Goal: Task Accomplishment & Management: Use online tool/utility

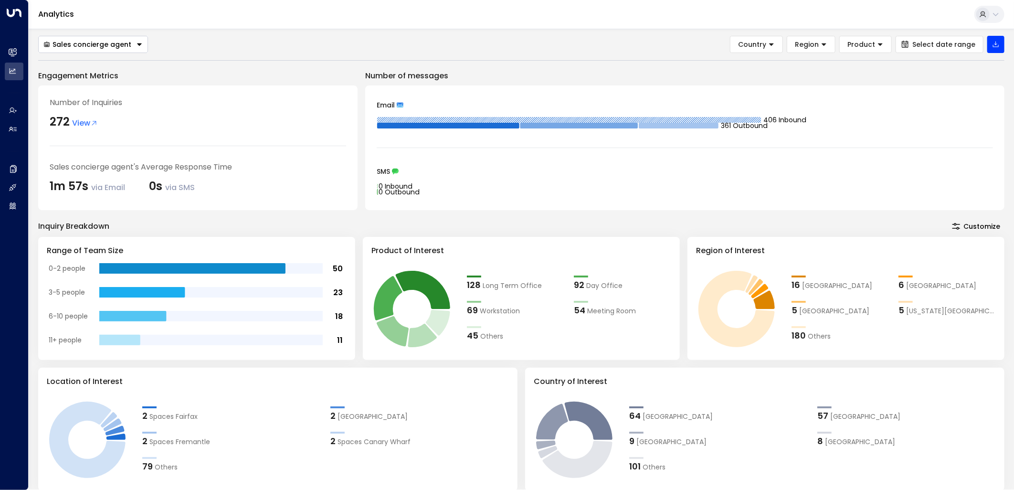
click at [455, 22] on div "Analytics" at bounding box center [521, 14] width 985 height 29
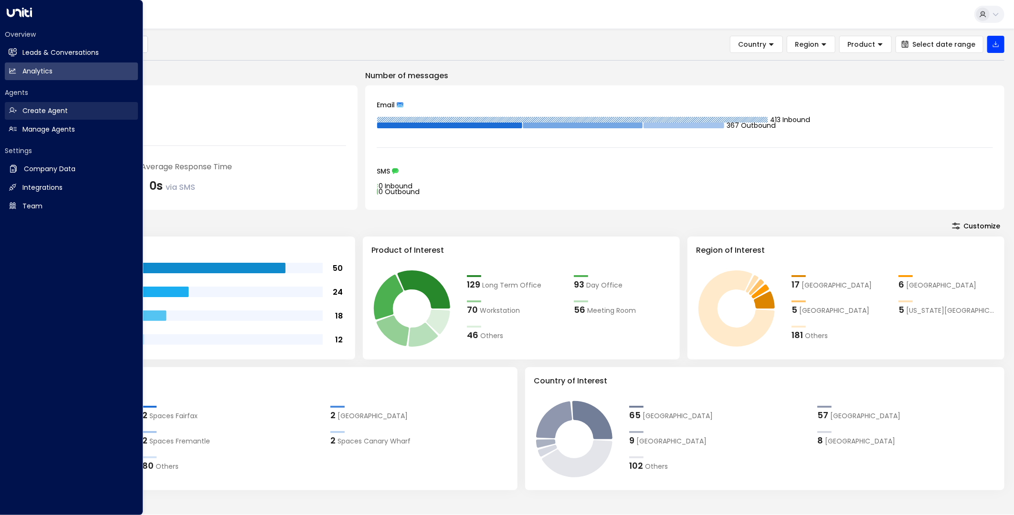
drag, startPoint x: 44, startPoint y: 54, endPoint x: 57, endPoint y: 118, distance: 64.8
click at [44, 54] on h2 "Leads & Conversations" at bounding box center [60, 53] width 76 height 10
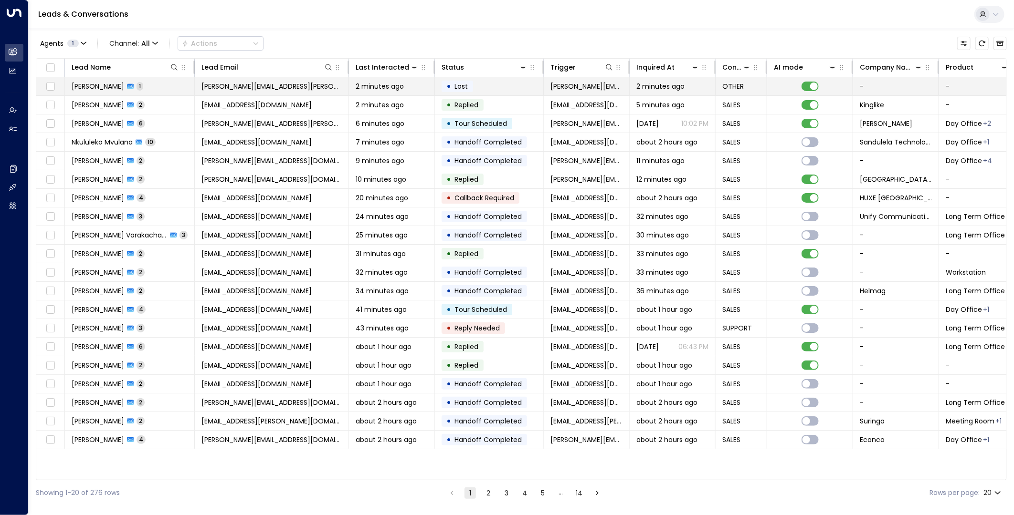
click at [292, 84] on span "[PERSON_NAME][EMAIL_ADDRESS][PERSON_NAME][DOMAIN_NAME]" at bounding box center [271, 87] width 140 height 10
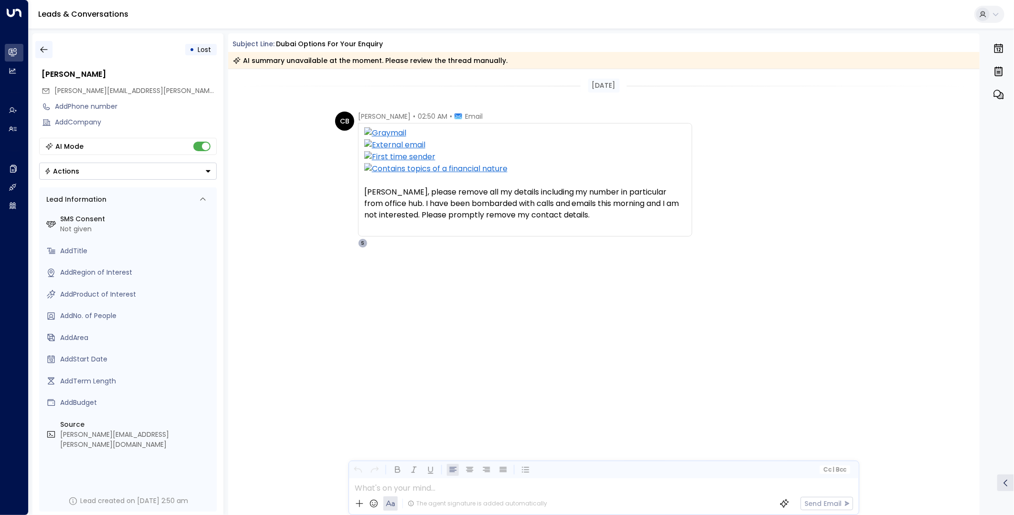
click at [39, 48] on icon "button" at bounding box center [44, 50] width 10 height 10
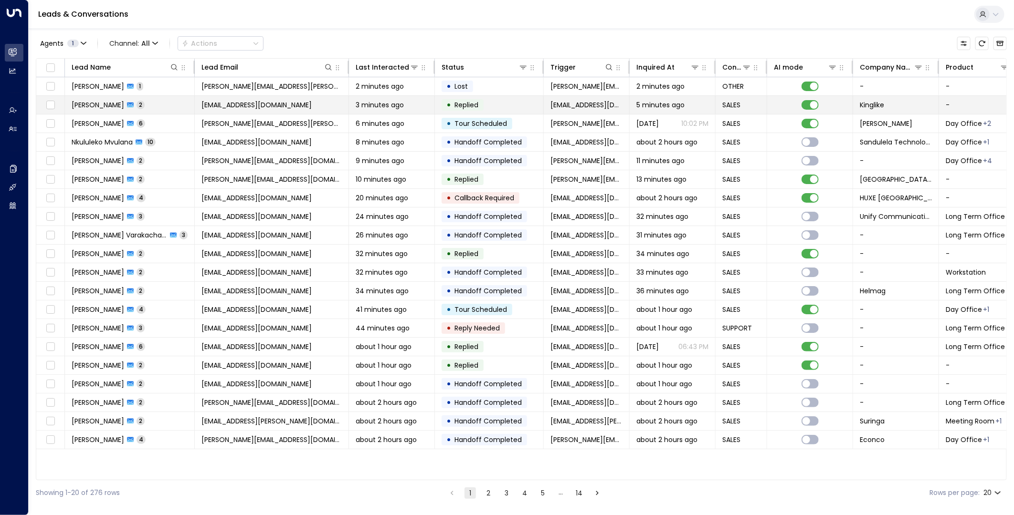
click at [349, 103] on td "3 minutes ago" at bounding box center [392, 105] width 86 height 18
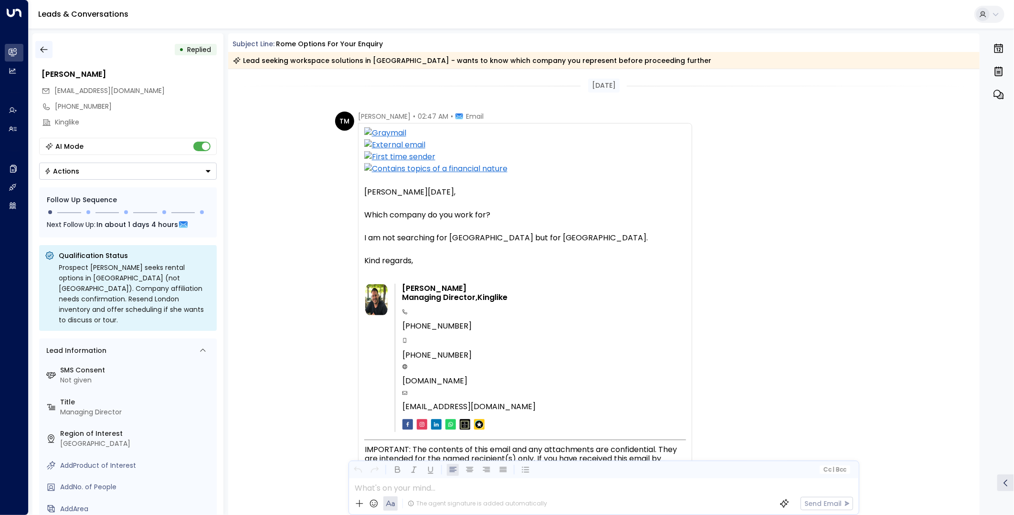
click at [43, 48] on icon "button" at bounding box center [44, 50] width 10 height 10
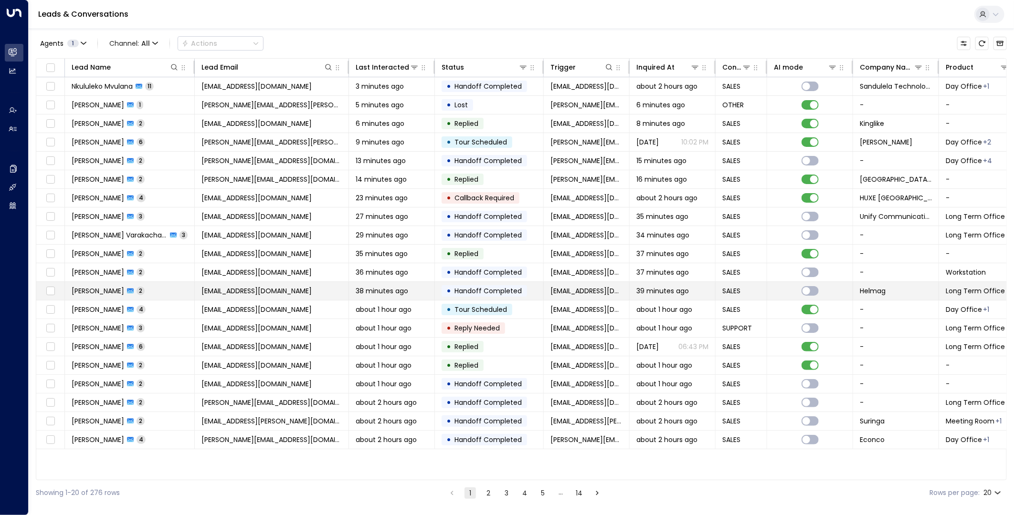
click at [202, 292] on span "[EMAIL_ADDRESS][DOMAIN_NAME]" at bounding box center [256, 291] width 110 height 10
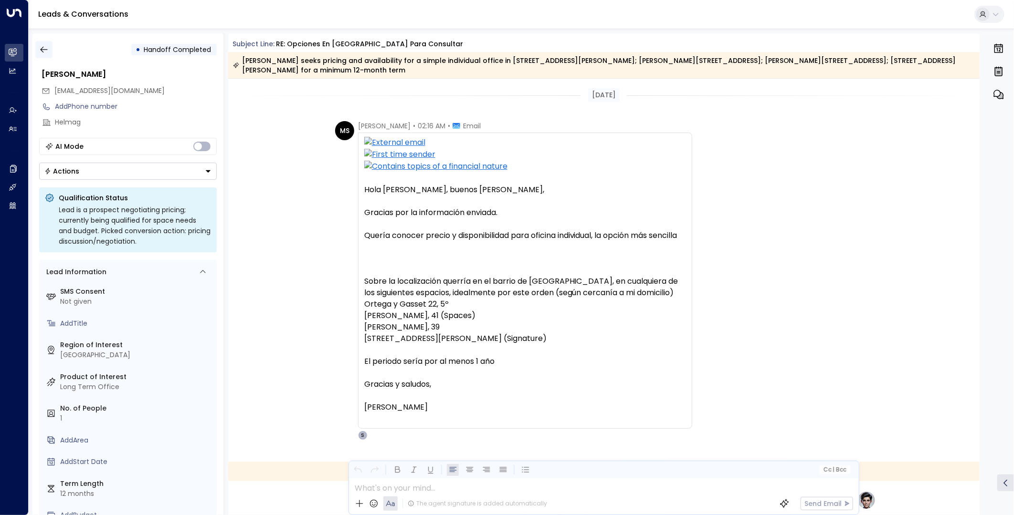
click at [45, 53] on icon "button" at bounding box center [44, 50] width 10 height 10
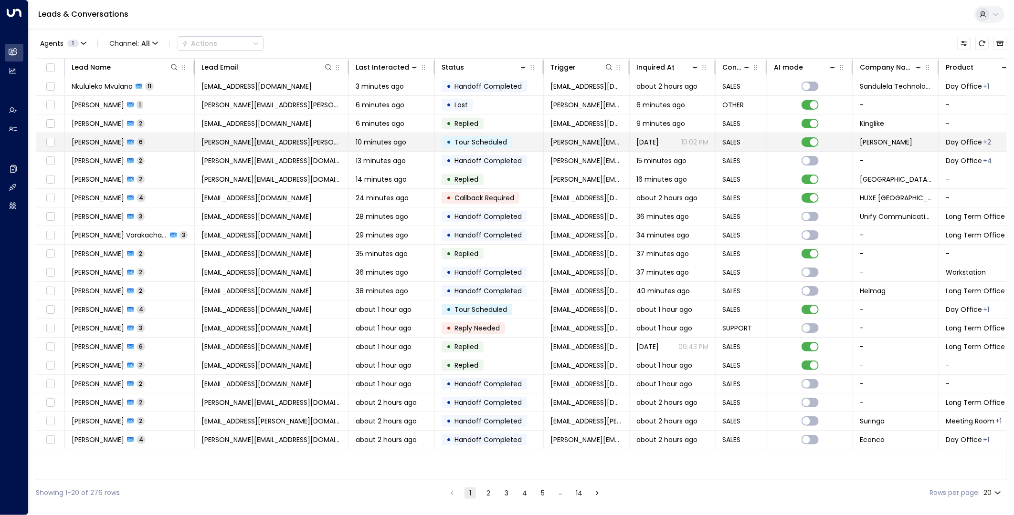
click at [257, 142] on span "[PERSON_NAME][EMAIL_ADDRESS][PERSON_NAME][DOMAIN_NAME]" at bounding box center [271, 142] width 140 height 10
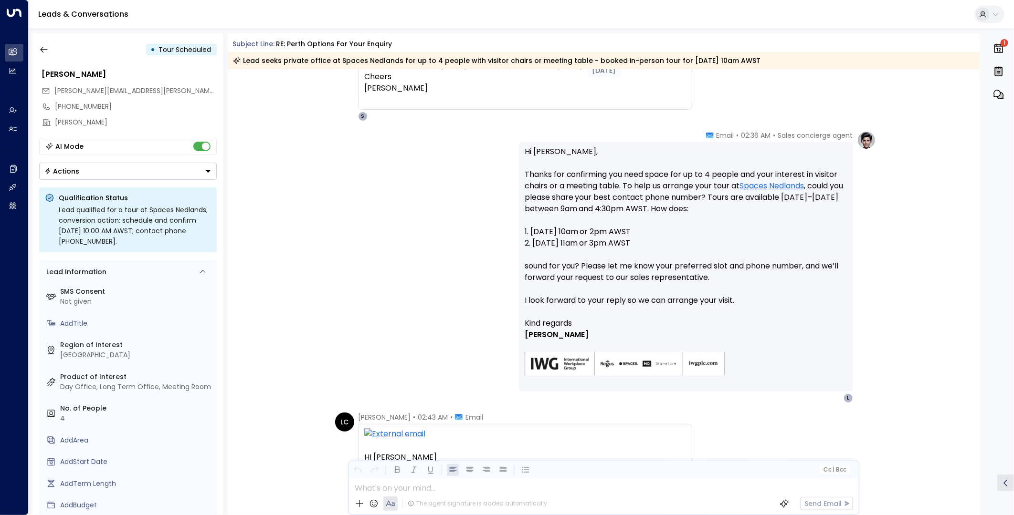
scroll to position [741, 0]
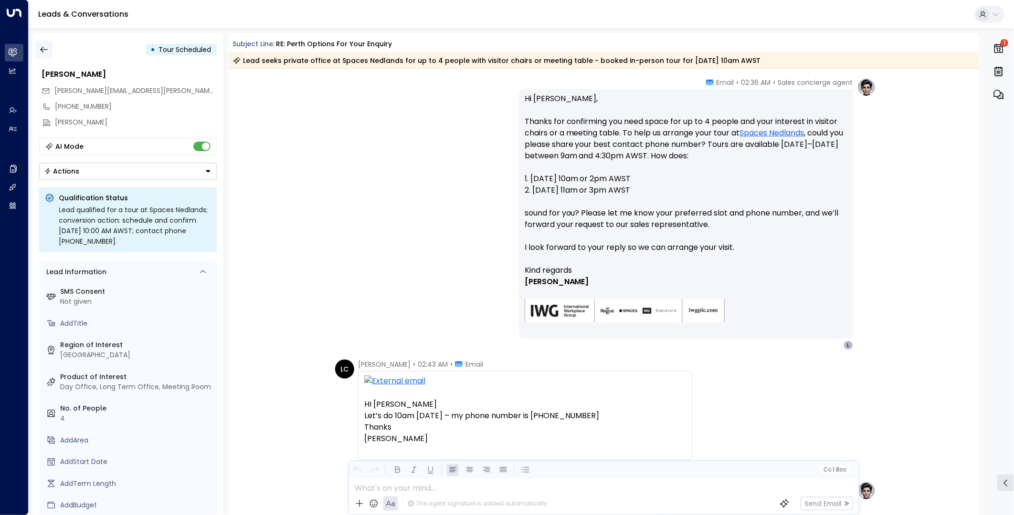
click at [40, 46] on icon "button" at bounding box center [44, 50] width 10 height 10
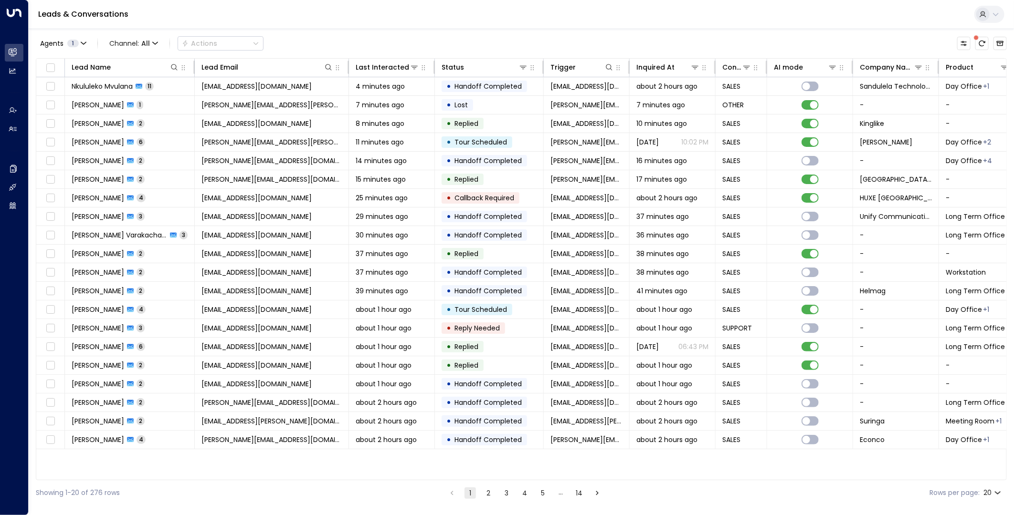
click at [490, 489] on button "2" at bounding box center [487, 493] width 11 height 11
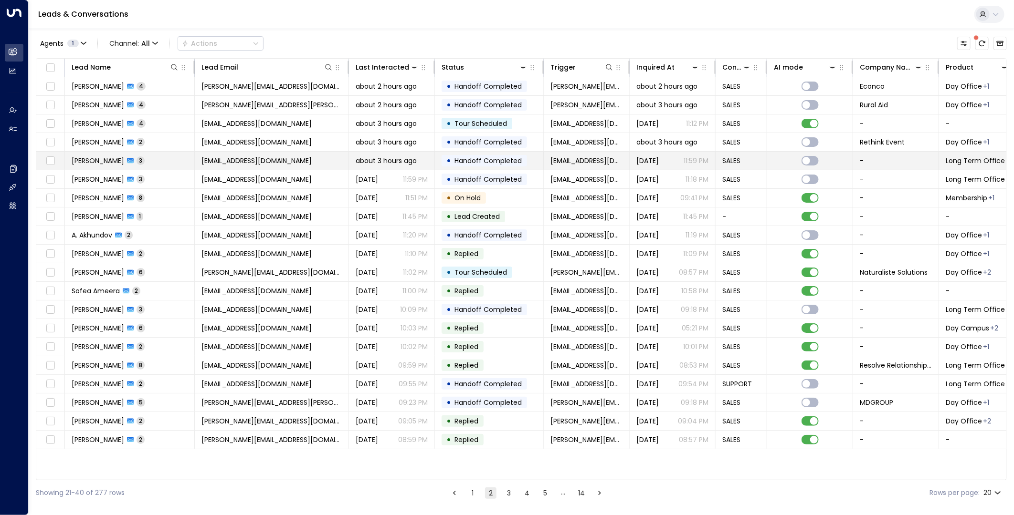
click at [385, 160] on span "about 3 hours ago" at bounding box center [386, 161] width 61 height 10
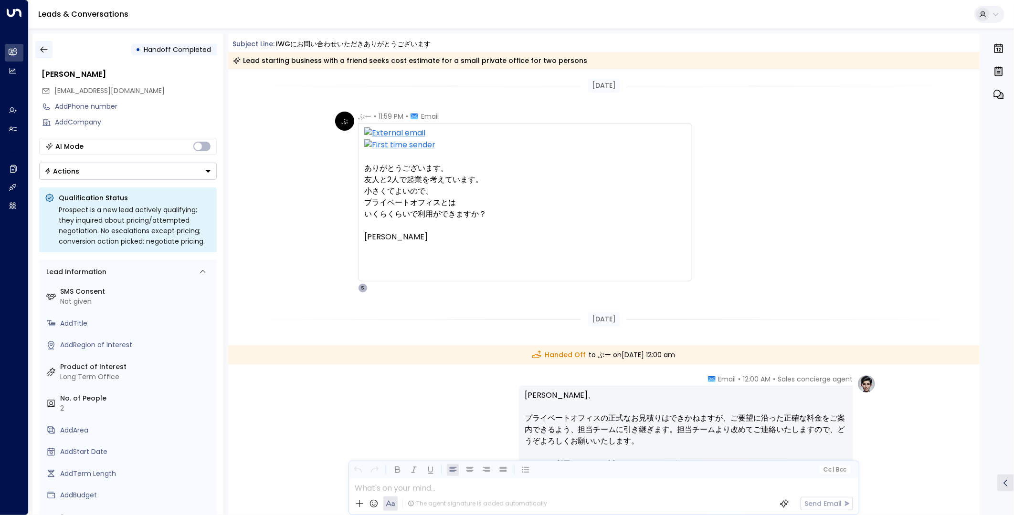
click at [42, 45] on icon "button" at bounding box center [44, 50] width 10 height 10
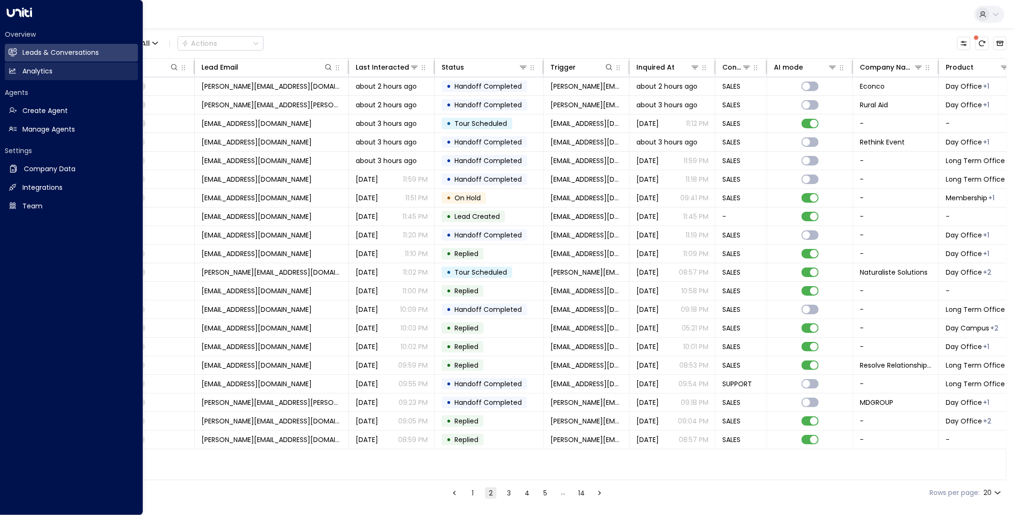
click at [13, 73] on icon at bounding box center [13, 71] width 7 height 6
